Goal: Check status: Check status

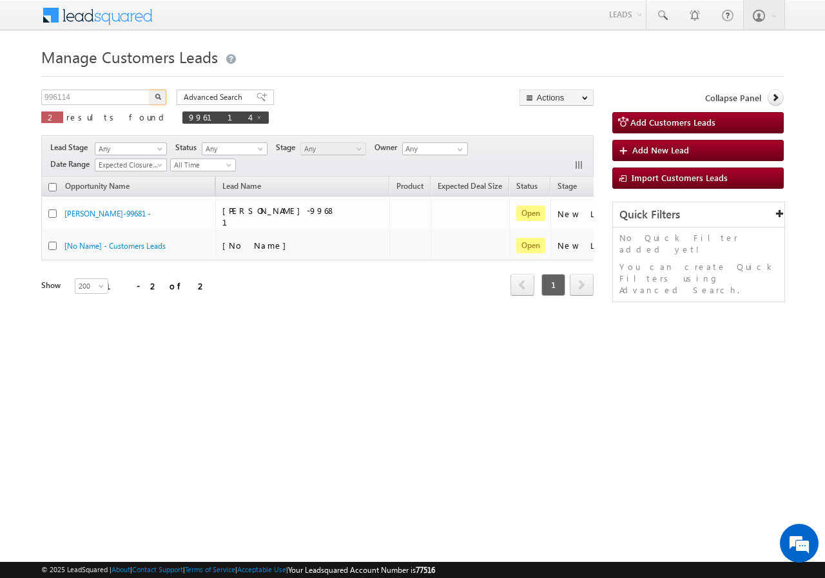
click at [98, 99] on input "996114" at bounding box center [96, 97] width 110 height 15
type input "8130534516"
click at [153, 94] on button "button" at bounding box center [158, 97] width 17 height 15
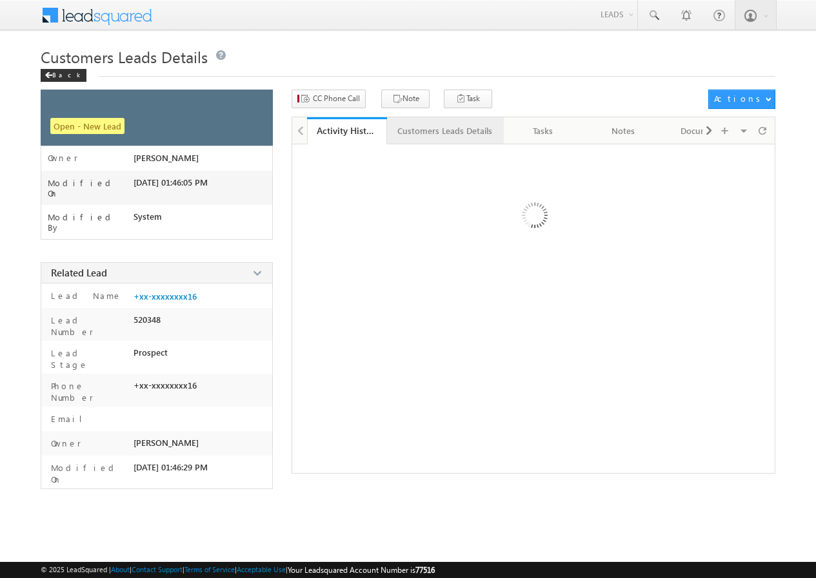
click at [418, 132] on div "Customers Leads Details" at bounding box center [444, 130] width 95 height 15
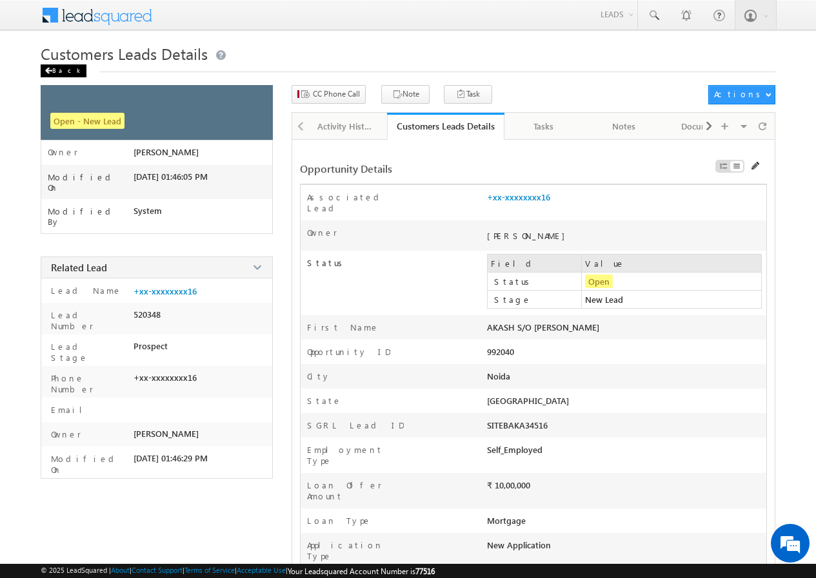
click at [60, 73] on div "Back" at bounding box center [64, 70] width 46 height 13
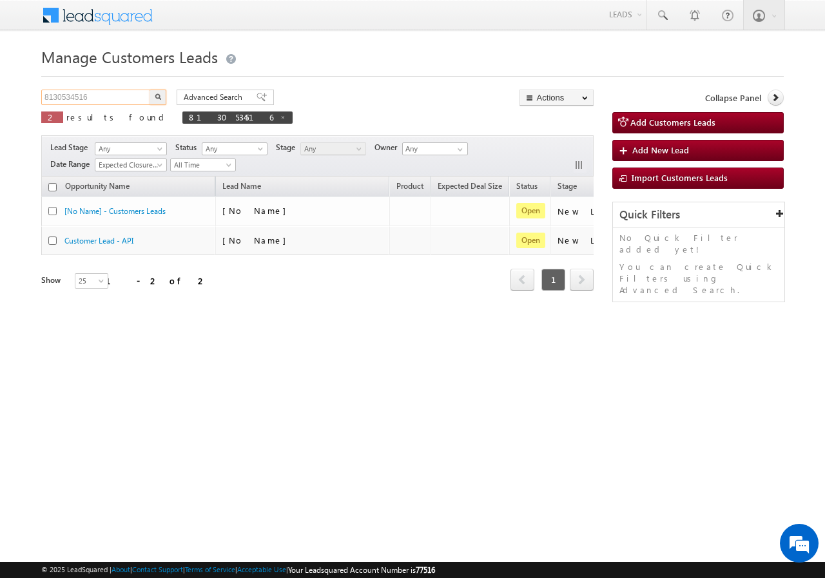
click at [72, 91] on input "8130534516" at bounding box center [96, 97] width 110 height 15
